Goal: Information Seeking & Learning: Learn about a topic

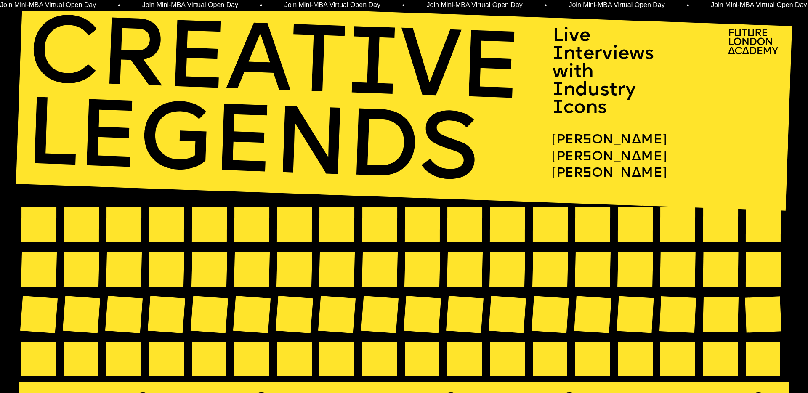
click at [576, 46] on span "Live Interviews with" at bounding box center [606, 54] width 107 height 55
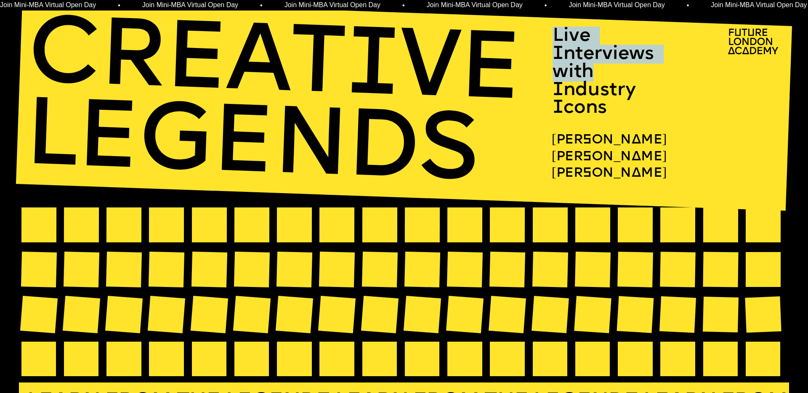
click at [576, 46] on span "Live Interviews with" at bounding box center [606, 54] width 107 height 55
click at [592, 84] on span "Industry Icons" at bounding box center [597, 99] width 88 height 36
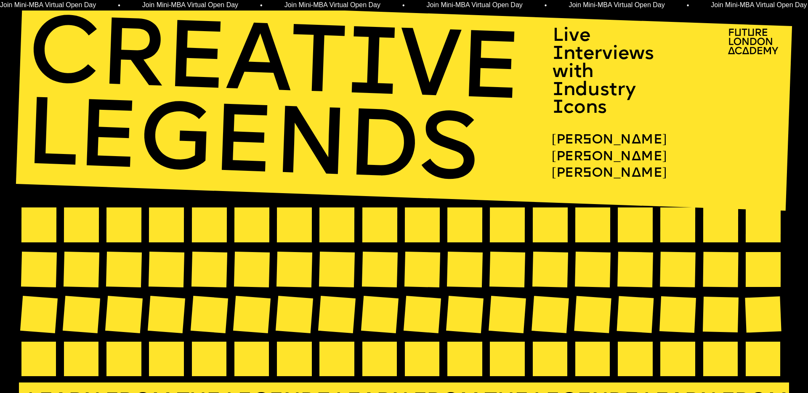
click at [592, 84] on span "Industry Icons" at bounding box center [597, 99] width 88 height 36
click at [651, 104] on p "Industry Icons" at bounding box center [623, 99] width 141 height 35
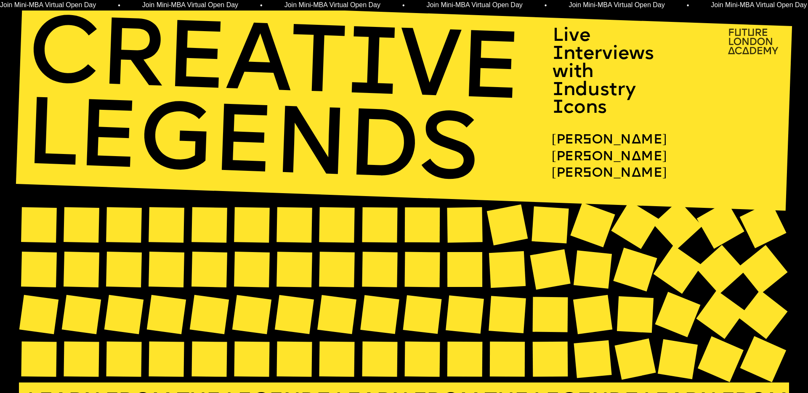
click at [762, 40] on img at bounding box center [755, 42] width 62 height 36
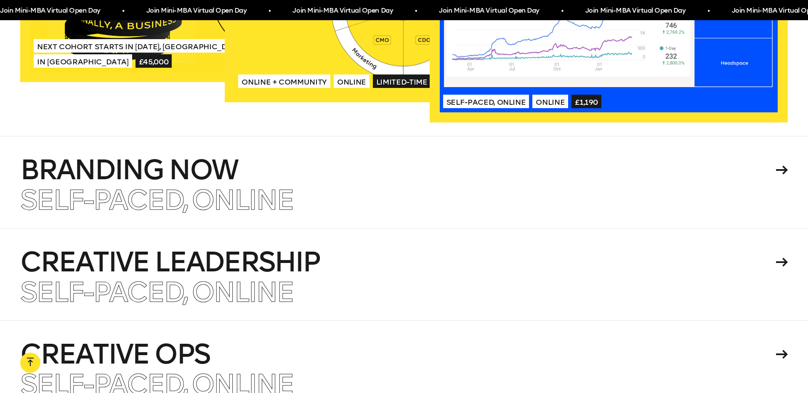
scroll to position [2008, 0]
